Goal: Information Seeking & Learning: Learn about a topic

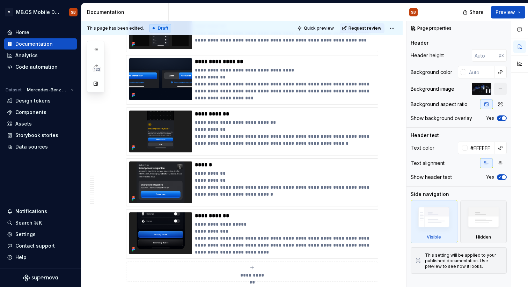
scroll to position [482, 0]
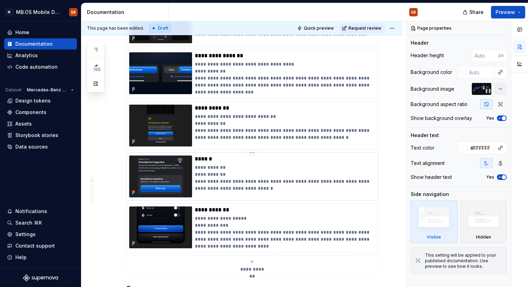
click at [185, 162] on img at bounding box center [160, 177] width 63 height 42
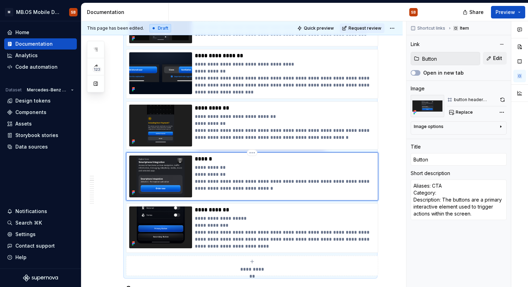
click at [185, 162] on img at bounding box center [160, 177] width 63 height 42
click at [34, 117] on div "Components" at bounding box center [40, 112] width 73 height 11
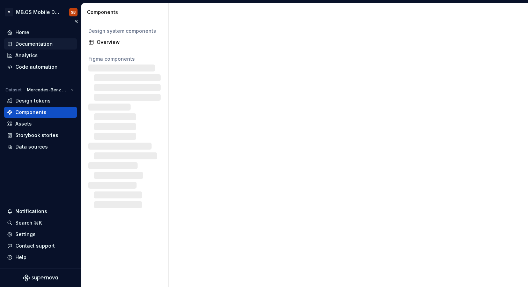
click at [21, 46] on div "Documentation" at bounding box center [33, 43] width 37 height 7
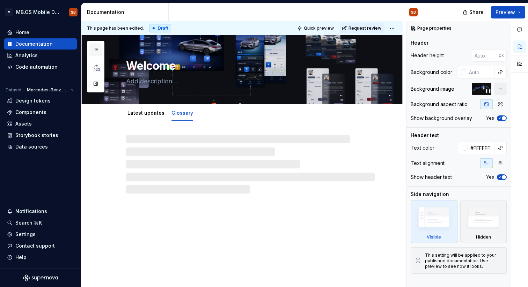
click at [93, 47] on icon "button" at bounding box center [96, 50] width 6 height 6
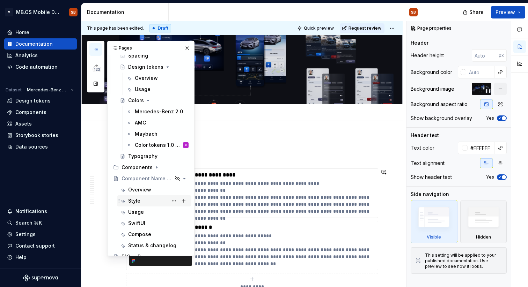
scroll to position [84, 0]
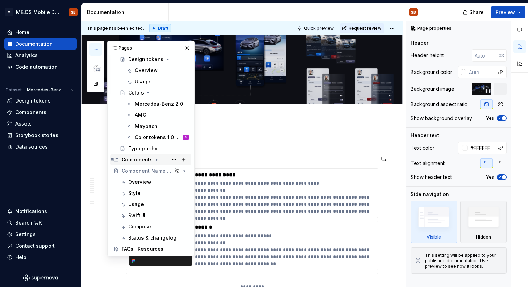
click at [156, 161] on icon "Page tree" at bounding box center [157, 160] width 6 height 6
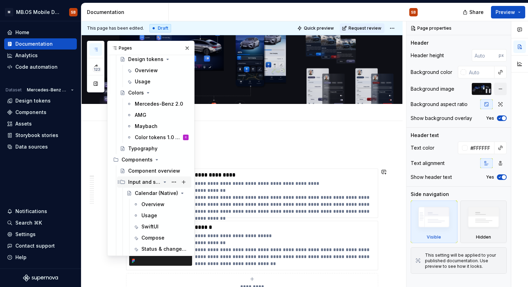
click at [165, 182] on icon "Page tree" at bounding box center [165, 182] width 6 height 6
click at [164, 195] on icon "Page tree" at bounding box center [165, 194] width 6 height 6
click at [141, 216] on div "Button" at bounding box center [143, 215] width 16 height 7
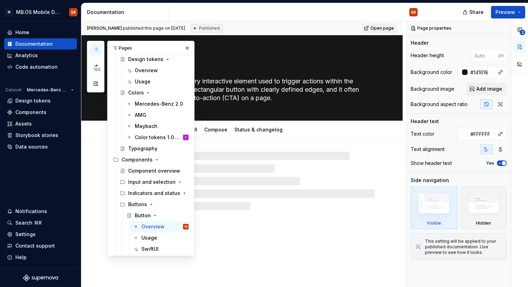
click at [296, 244] on div "Button The buttons are a primary interactive element used to trigger actions wi…" at bounding box center [241, 161] width 321 height 252
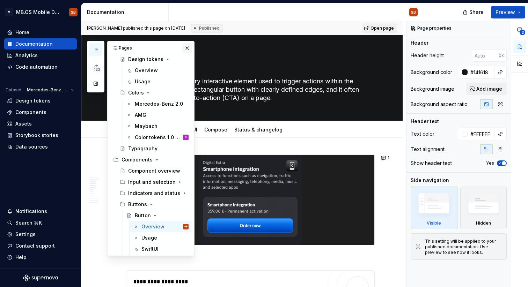
click at [188, 47] on button "button" at bounding box center [187, 48] width 10 height 10
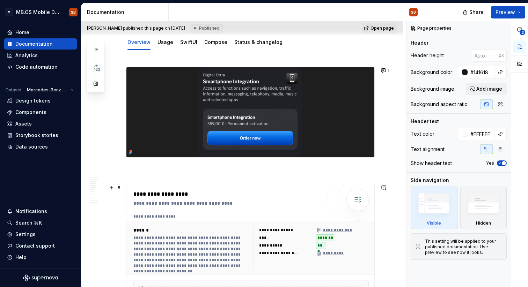
scroll to position [94, 0]
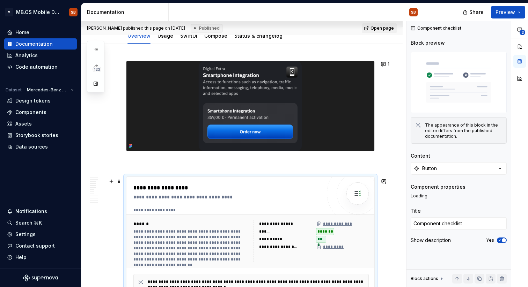
click at [157, 186] on div "**********" at bounding box center [228, 188] width 191 height 8
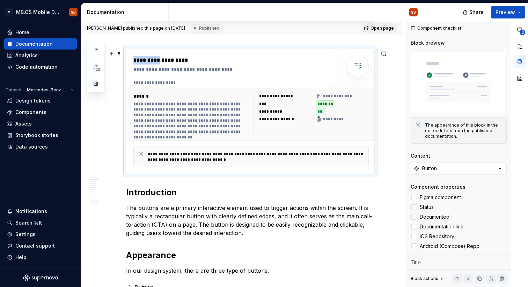
scroll to position [220, 0]
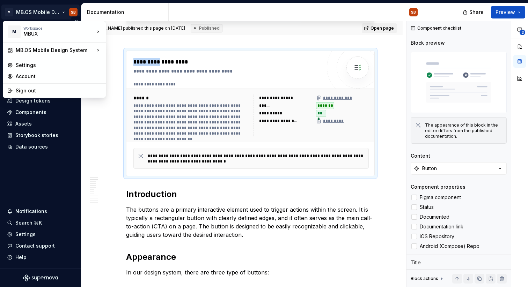
click at [20, 12] on html "M MB.OS Mobile Design System SB Home Documentation Analytics Code automation Da…" at bounding box center [264, 143] width 528 height 287
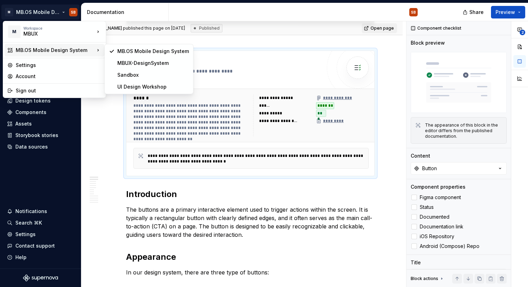
type textarea "*"
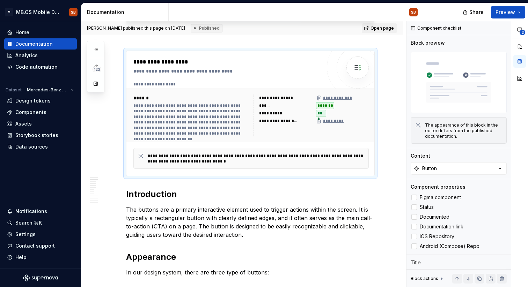
click at [208, 35] on html "M MB.OS Mobile Design System SB Home Documentation Analytics Code automation Da…" at bounding box center [264, 143] width 528 height 287
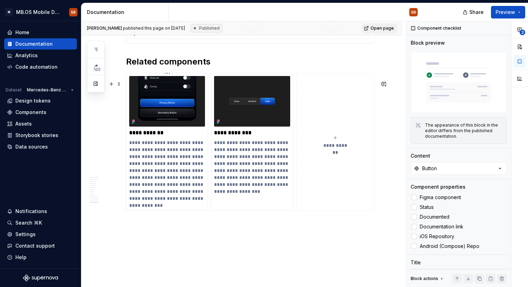
scroll to position [3451, 0]
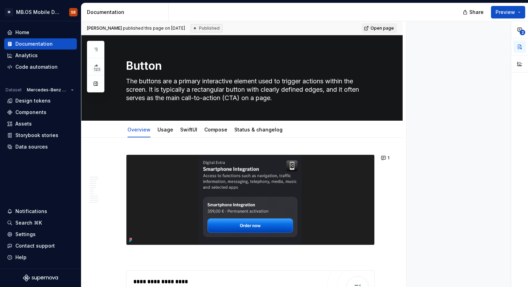
type textarea "*"
